Goal: Check status: Check status

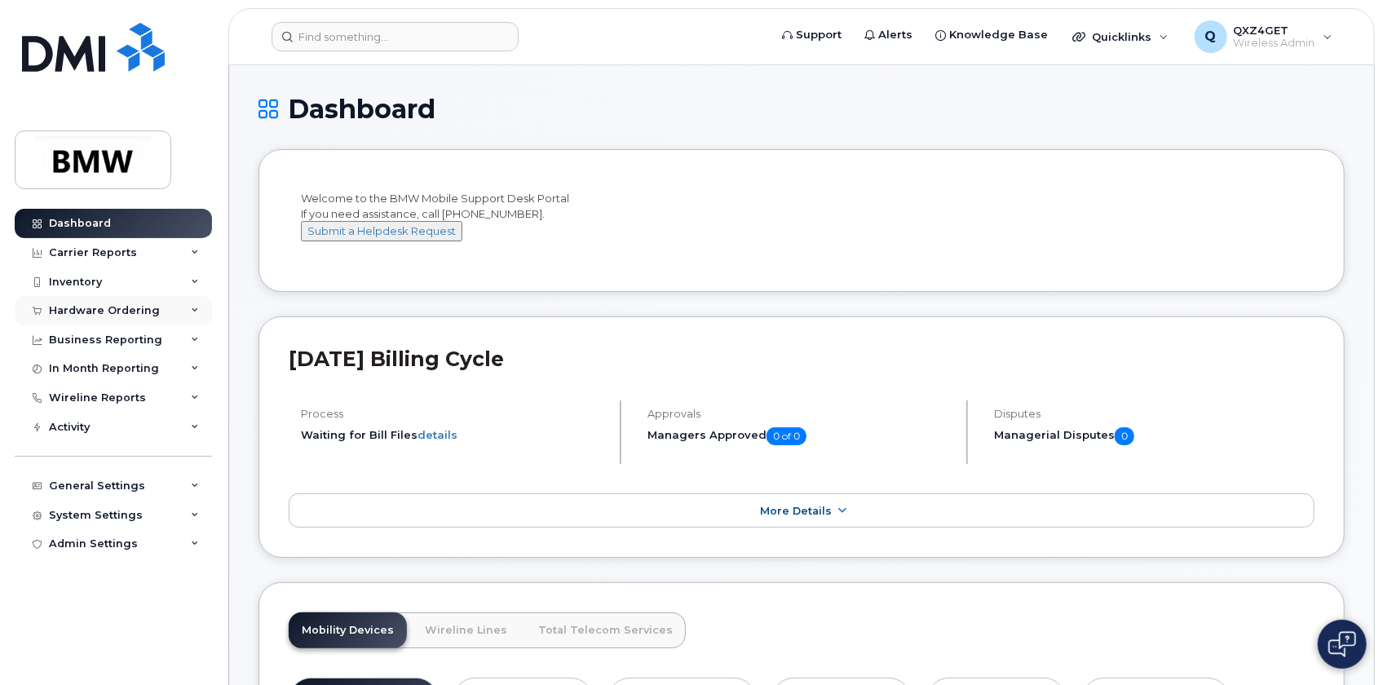
click at [123, 307] on div "Hardware Ordering" at bounding box center [104, 310] width 111 height 13
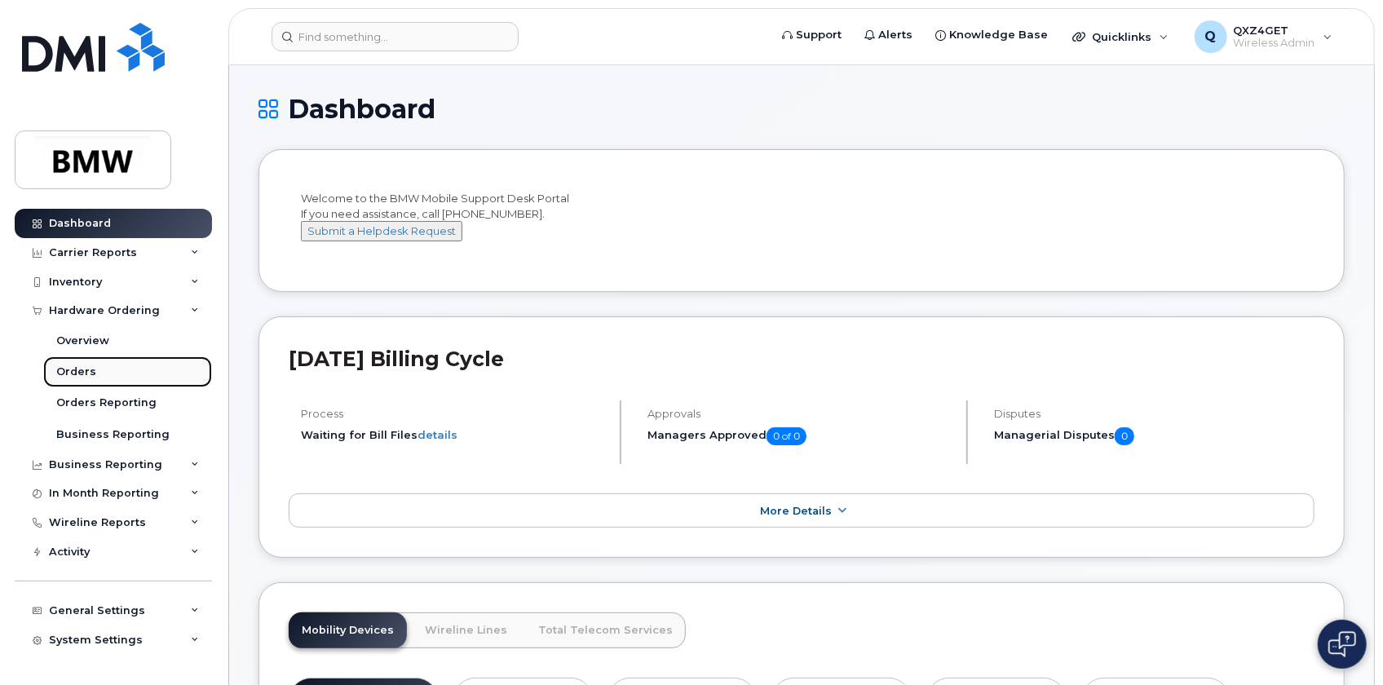
click at [81, 372] on div "Orders" at bounding box center [76, 371] width 40 height 15
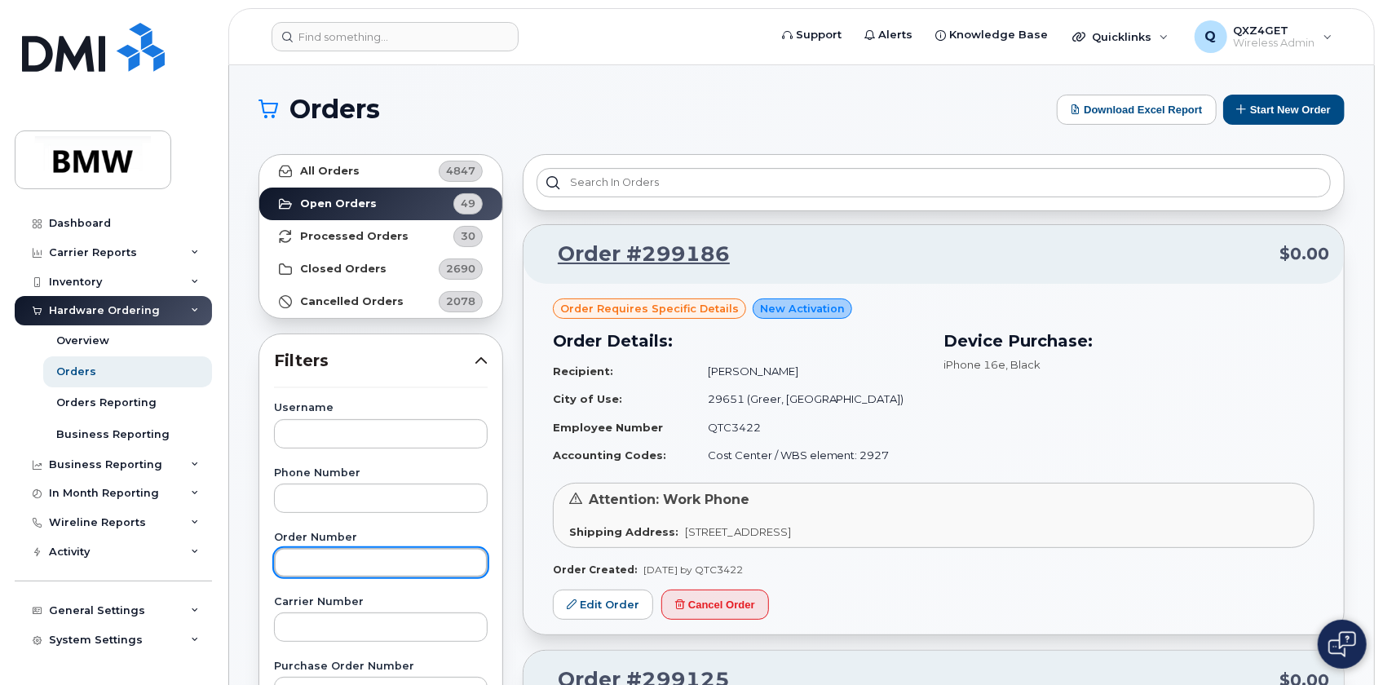
click at [302, 562] on input "text" at bounding box center [381, 562] width 214 height 29
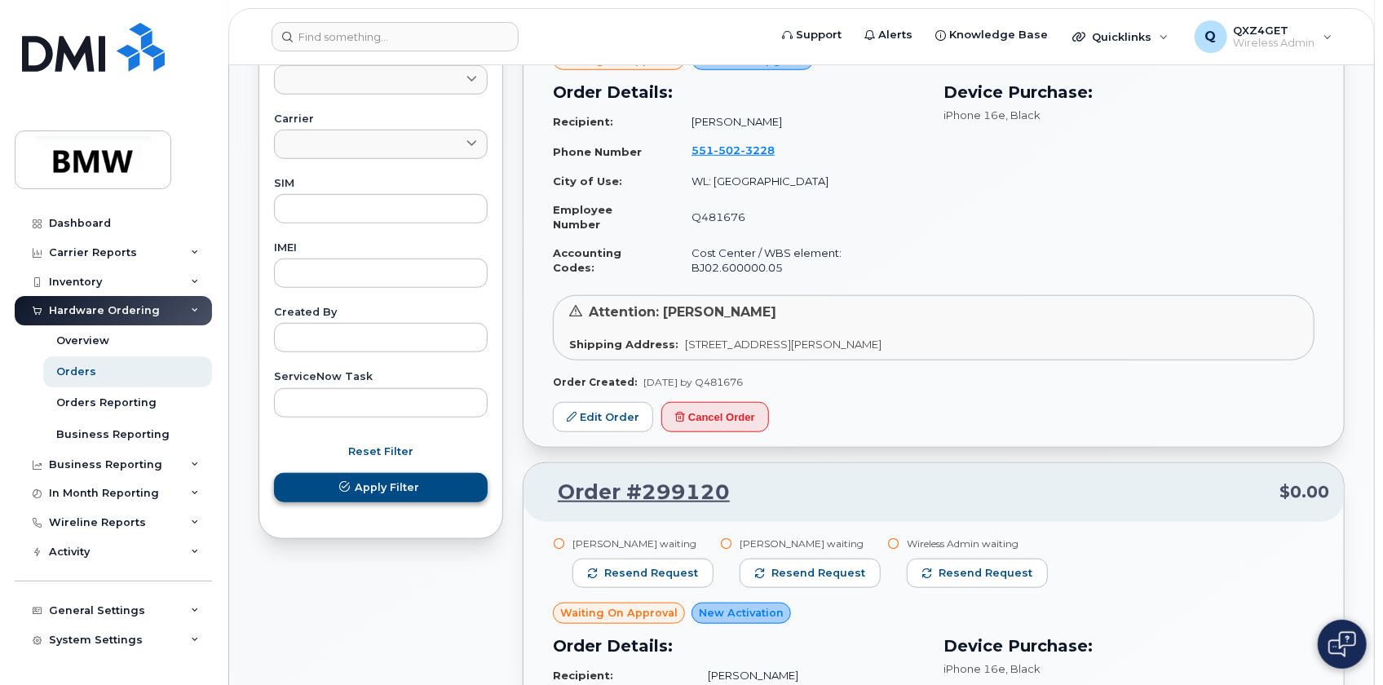
type input "298039"
click at [369, 479] on span "Apply Filter" at bounding box center [387, 486] width 64 height 15
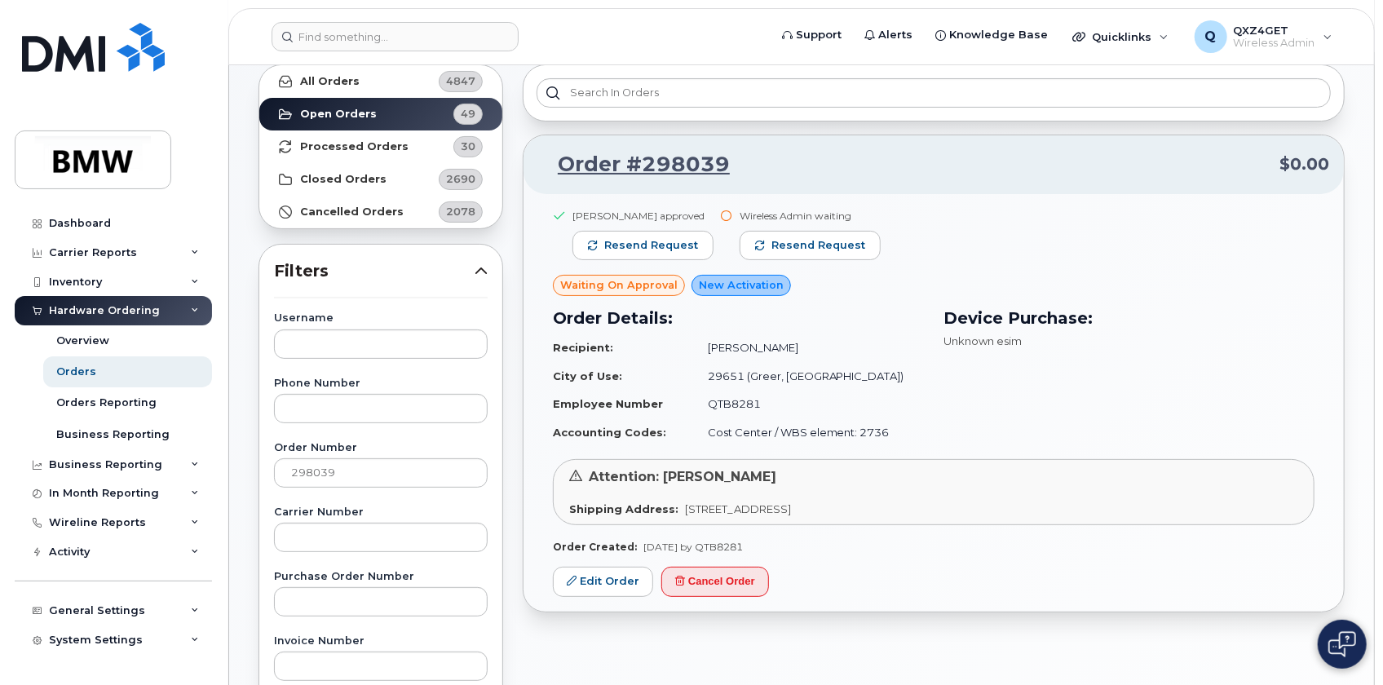
scroll to position [82, 0]
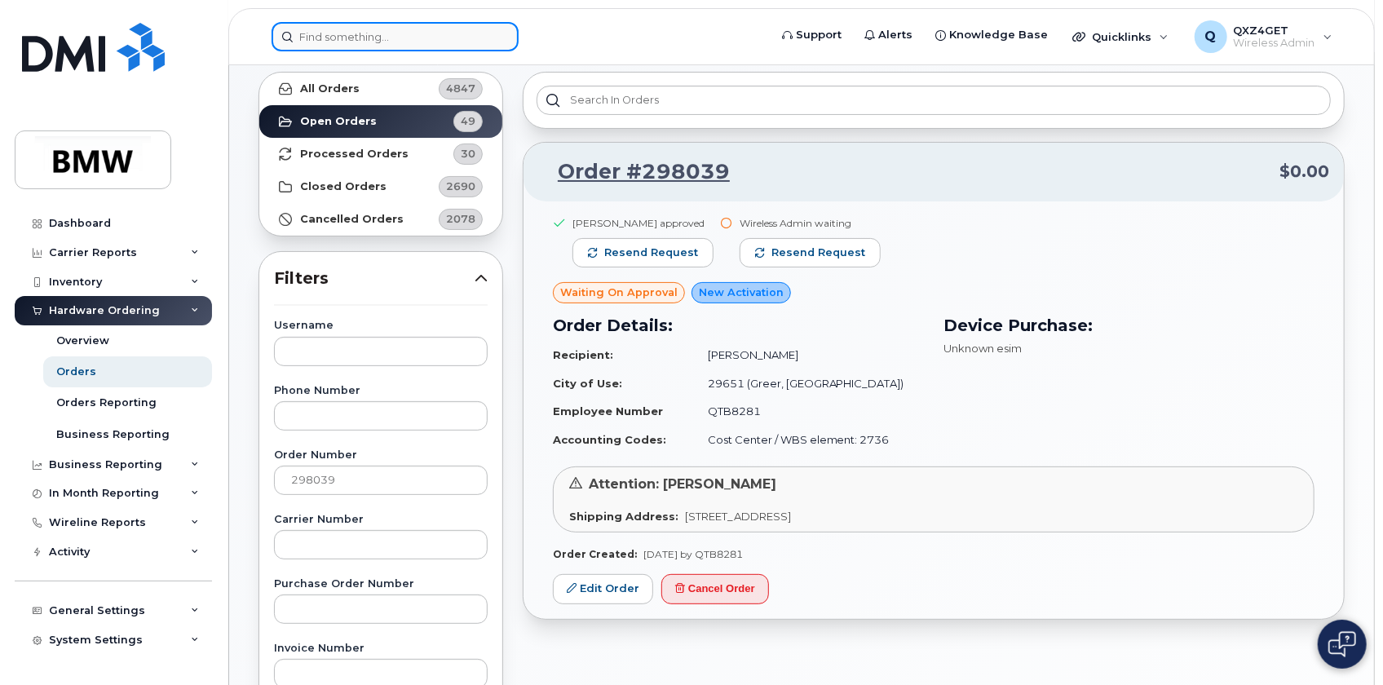
click at [342, 46] on input at bounding box center [395, 36] width 247 height 29
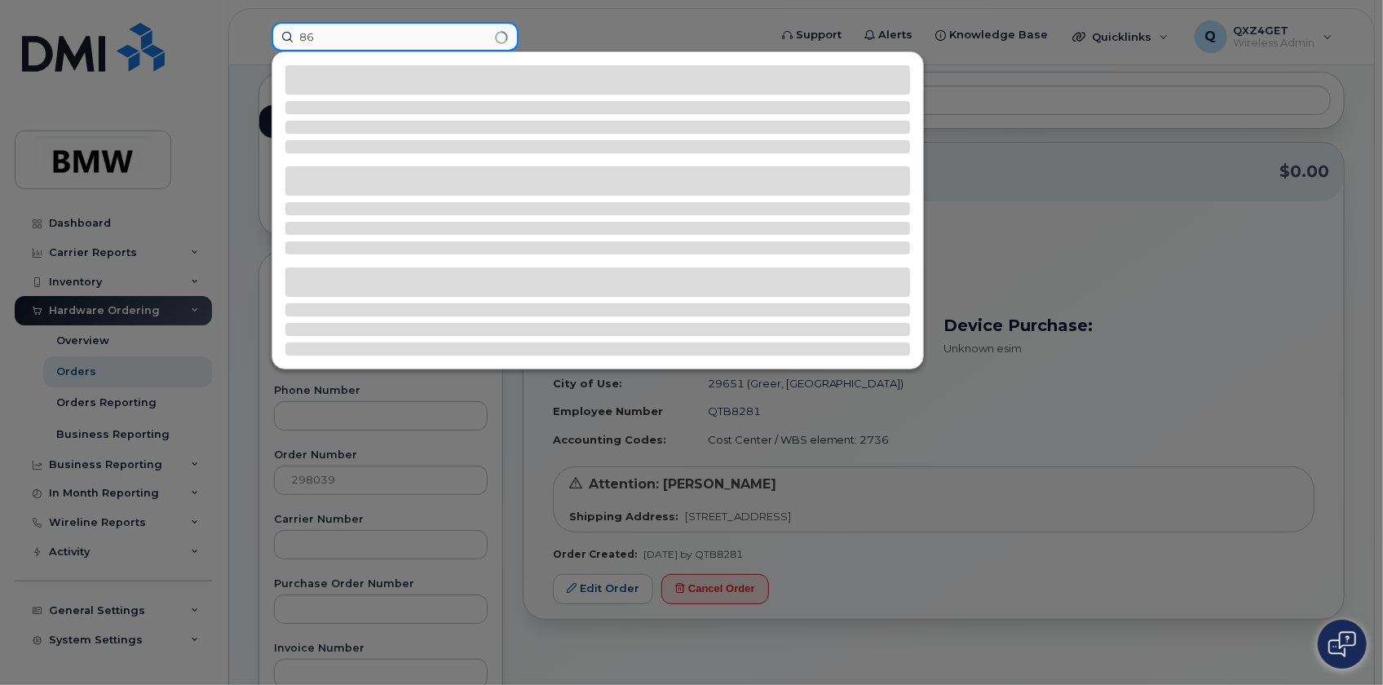
type input "8"
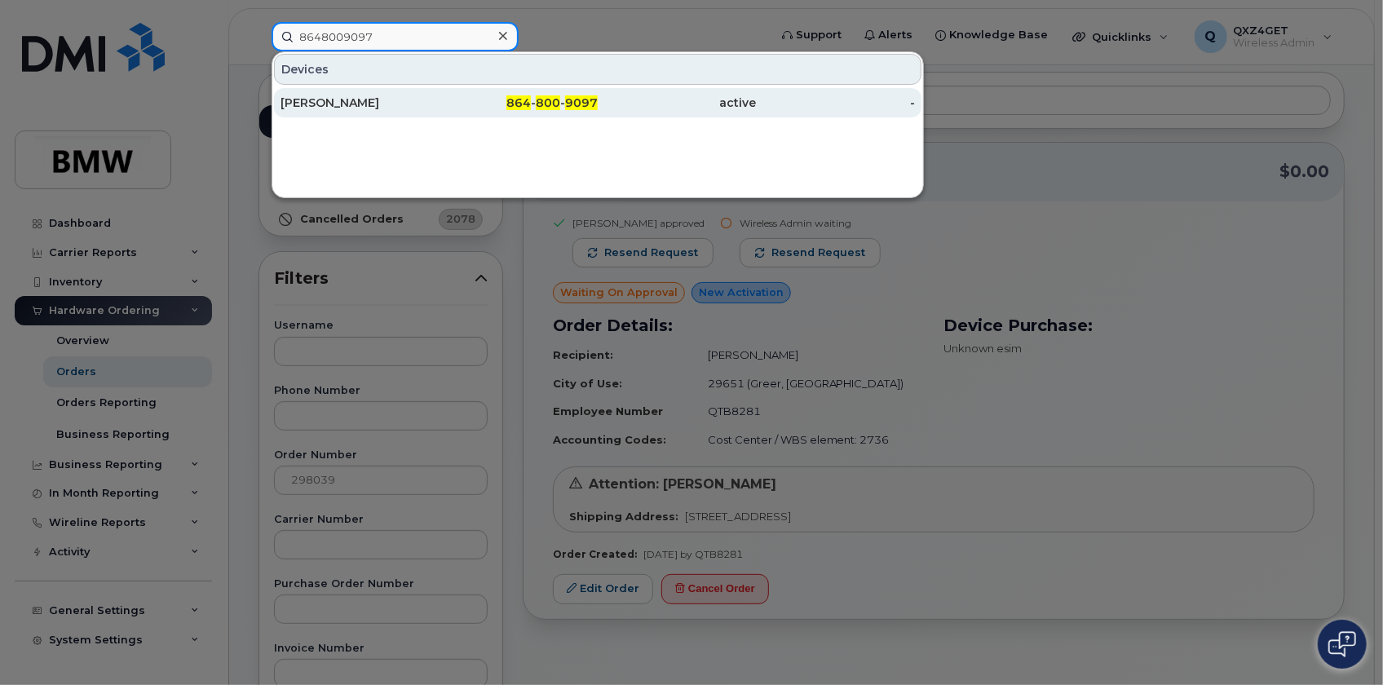
type input "8648009097"
click at [345, 95] on div "[PERSON_NAME]" at bounding box center [359, 103] width 159 height 16
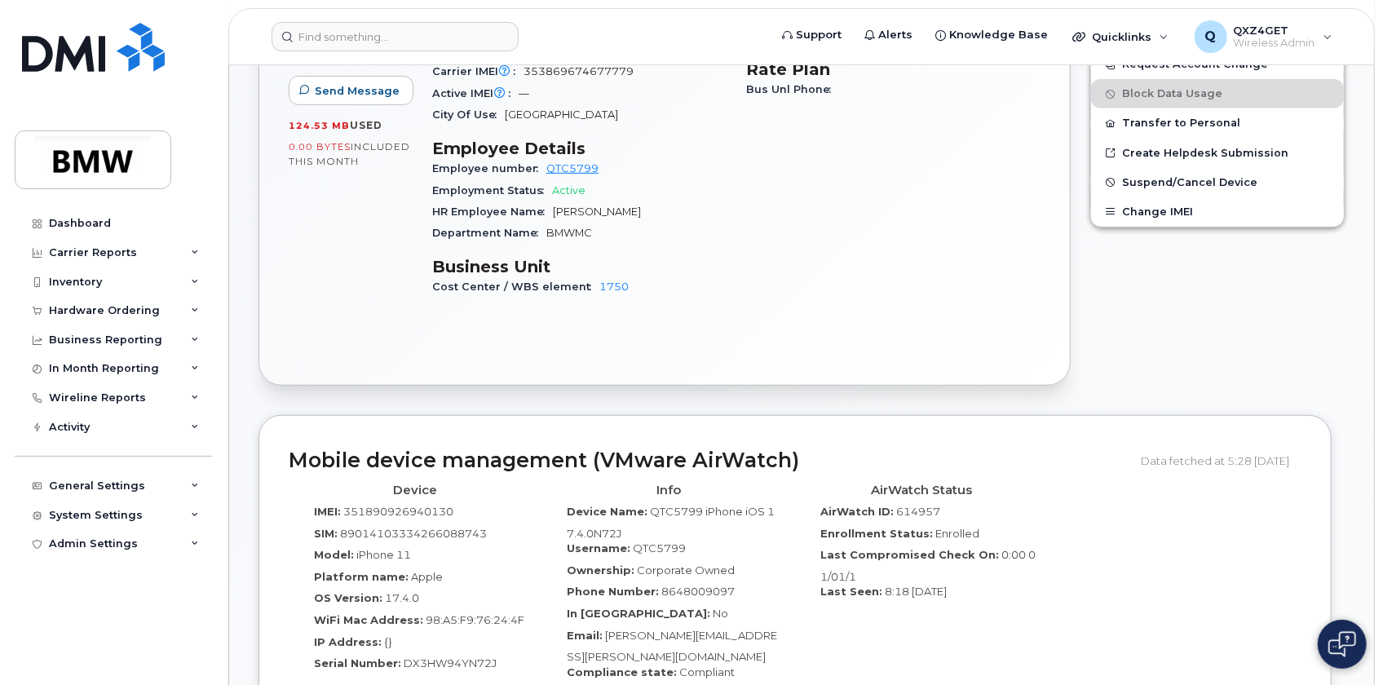
scroll to position [593, 0]
